Goal: Task Accomplishment & Management: Manage account settings

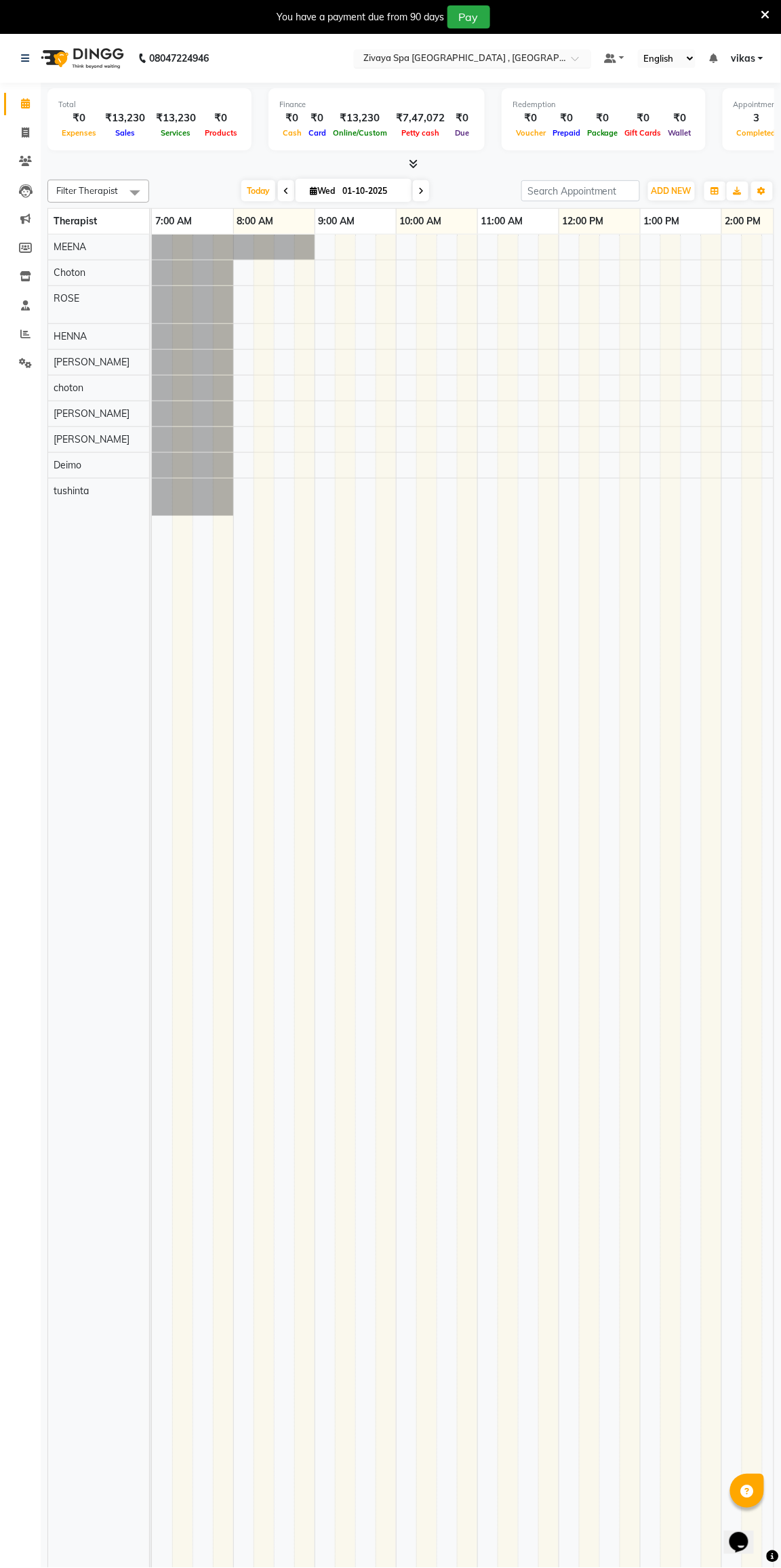
click at [477, 56] on input "text" at bounding box center [459, 59] width 196 height 14
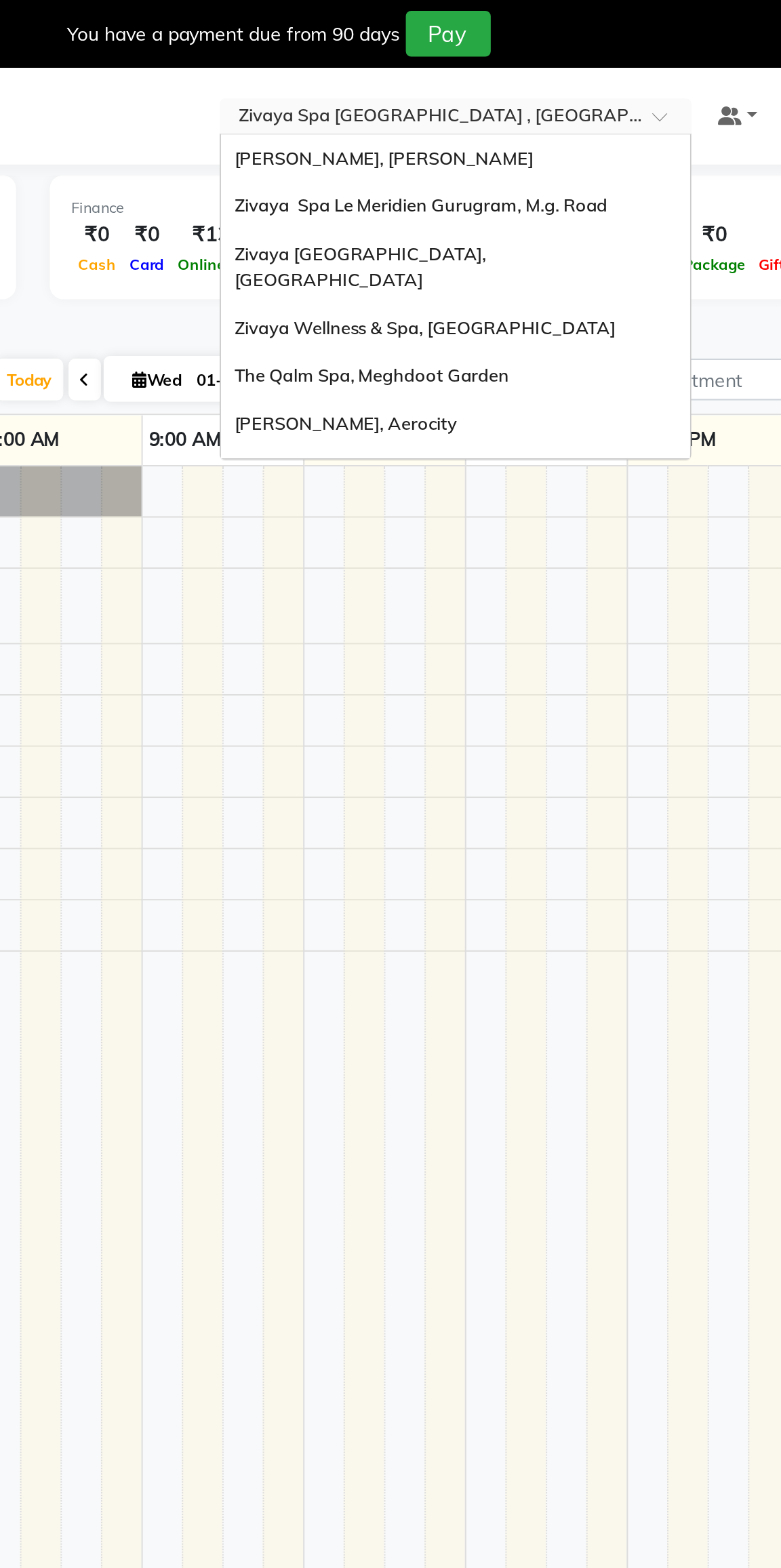
click at [380, 74] on span "[PERSON_NAME], [PERSON_NAME]" at bounding box center [437, 79] width 151 height 11
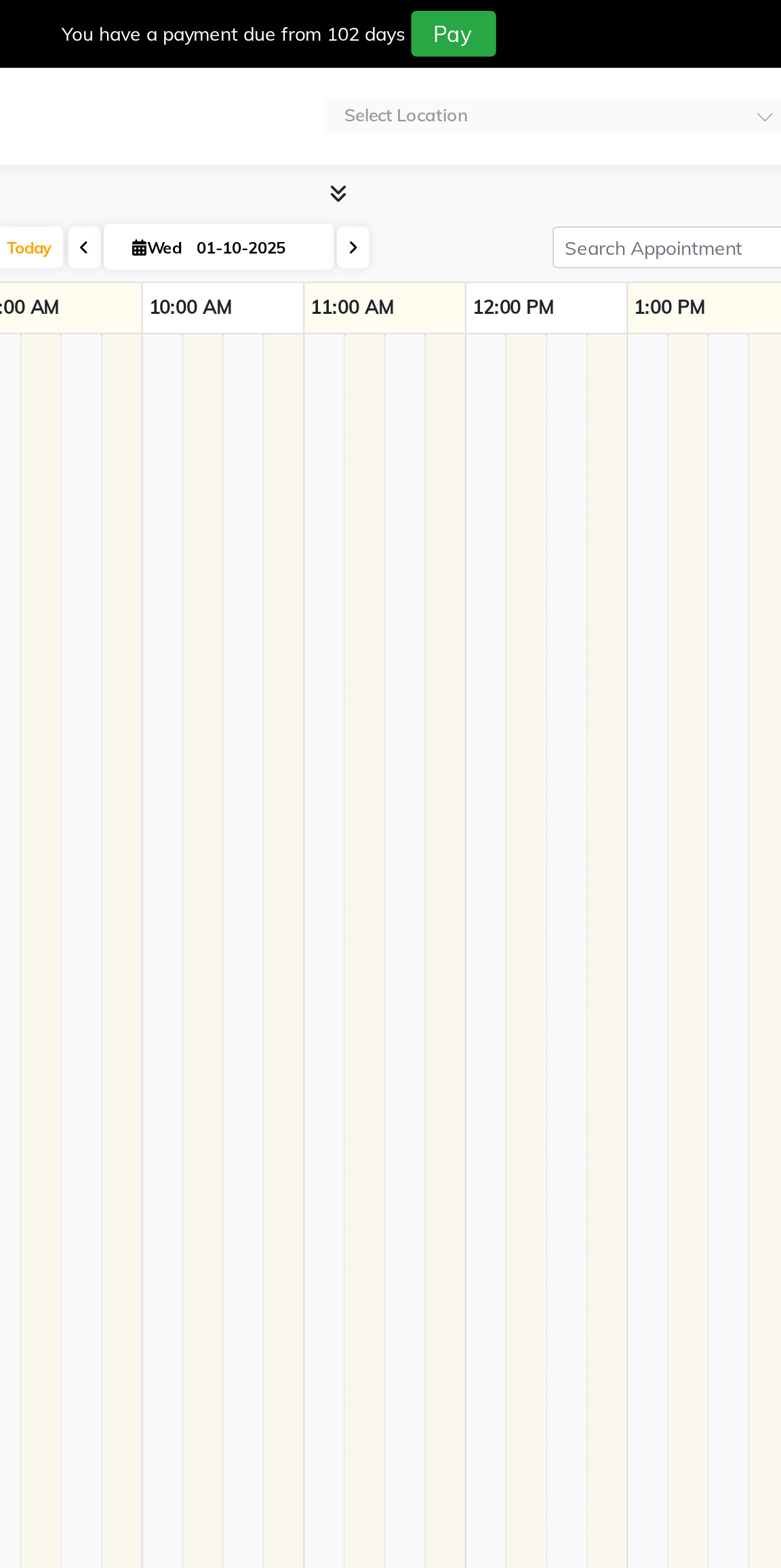
select select "en"
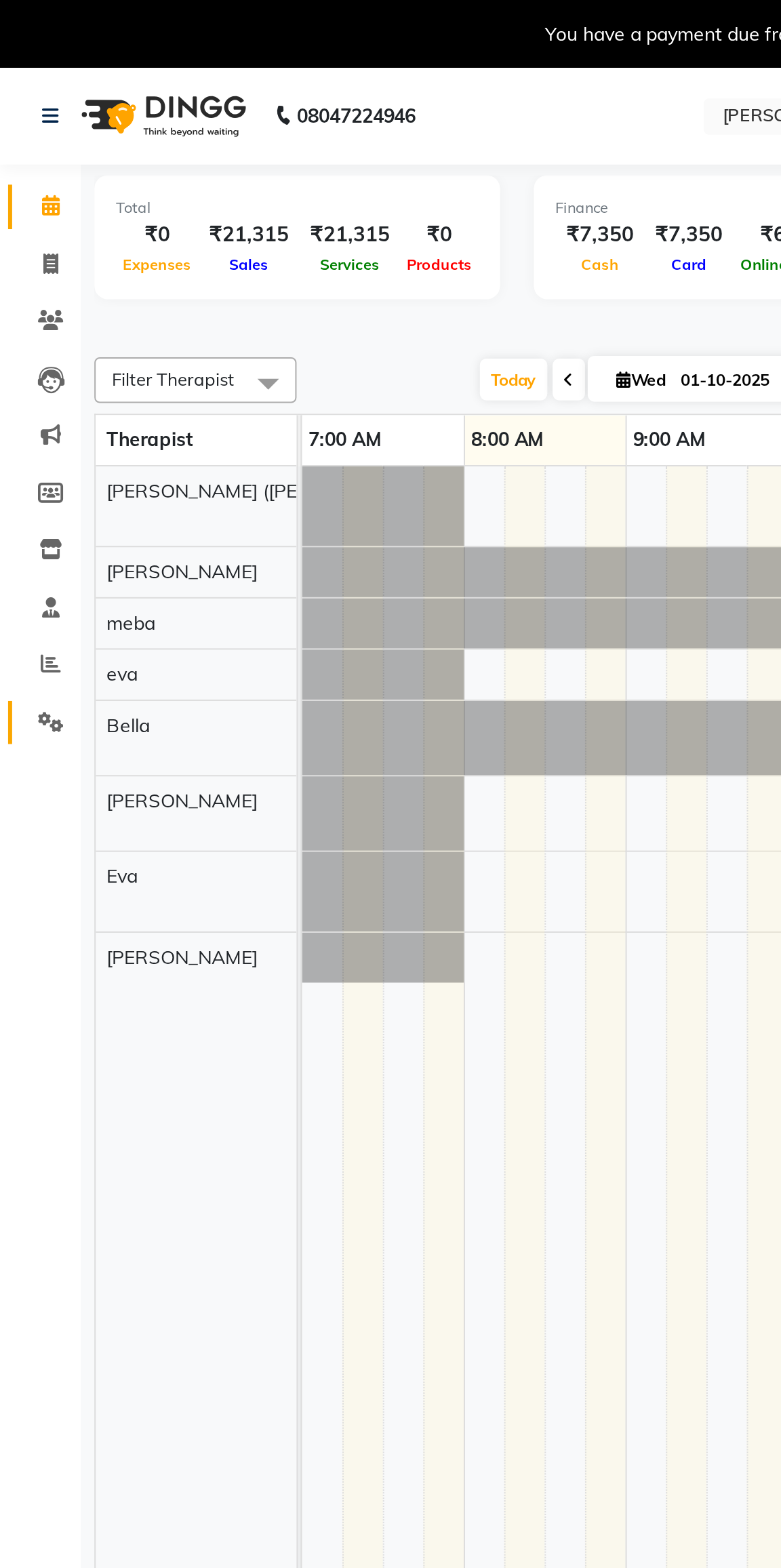
click at [14, 371] on link "Settings" at bounding box center [21, 364] width 33 height 22
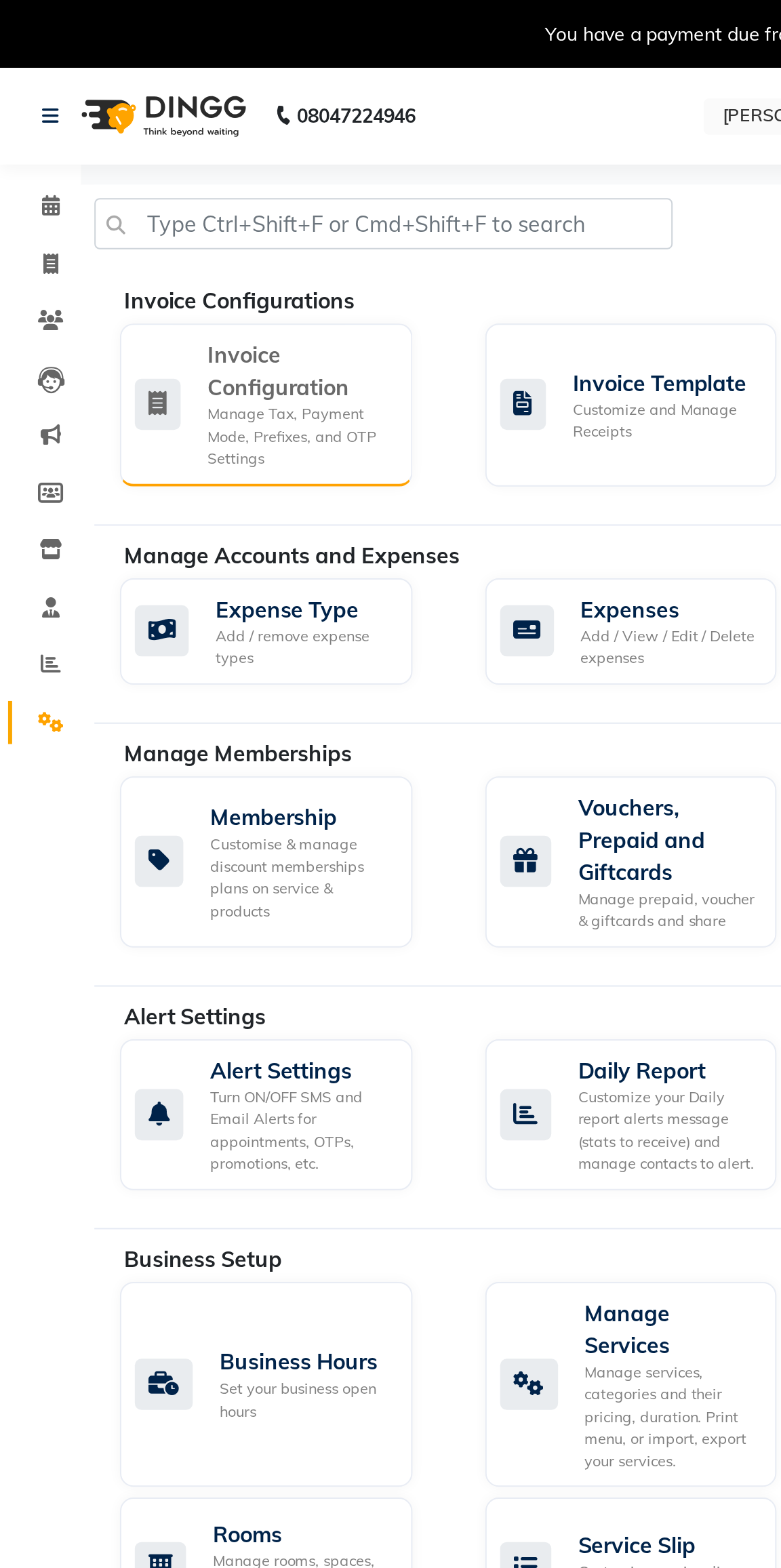
click at [112, 181] on div "Invoice Configuration" at bounding box center [151, 186] width 92 height 33
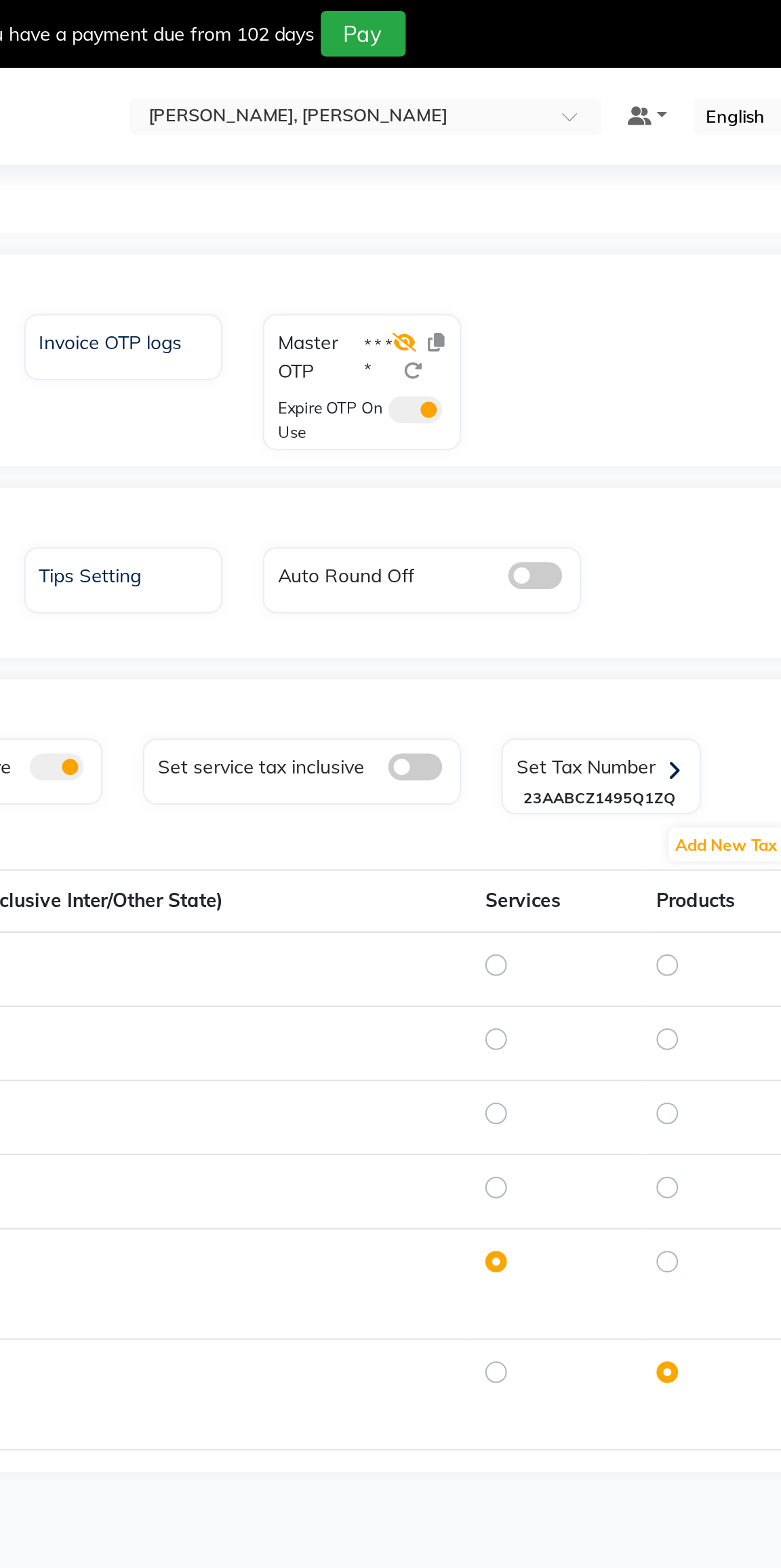
click at [493, 172] on icon at bounding box center [492, 171] width 12 height 9
click at [497, 209] on span at bounding box center [497, 206] width 27 height 14
click at [484, 208] on input "checkbox" at bounding box center [484, 208] width 0 height 0
